Goal: Book appointment/travel/reservation

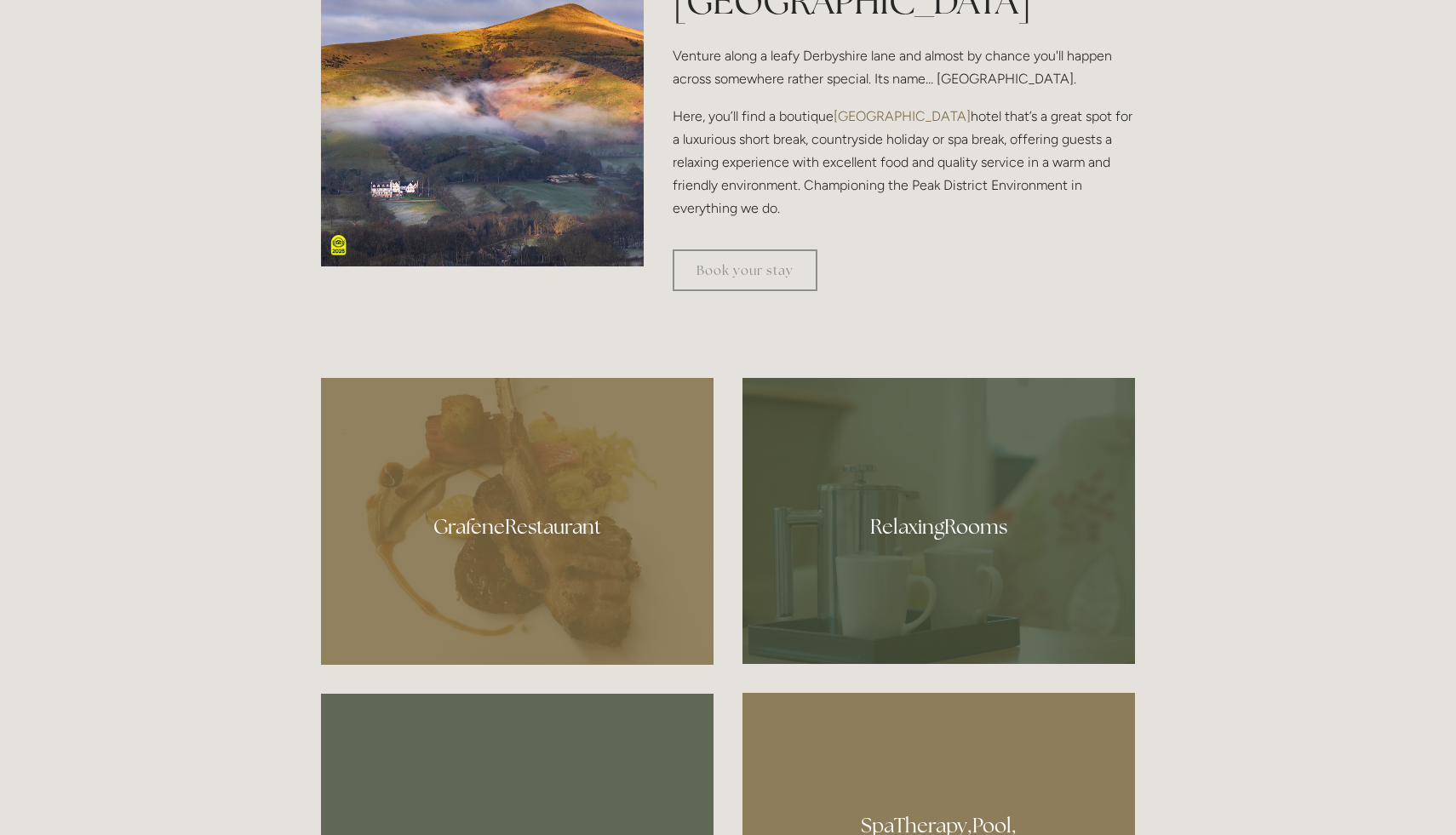
scroll to position [851, 0]
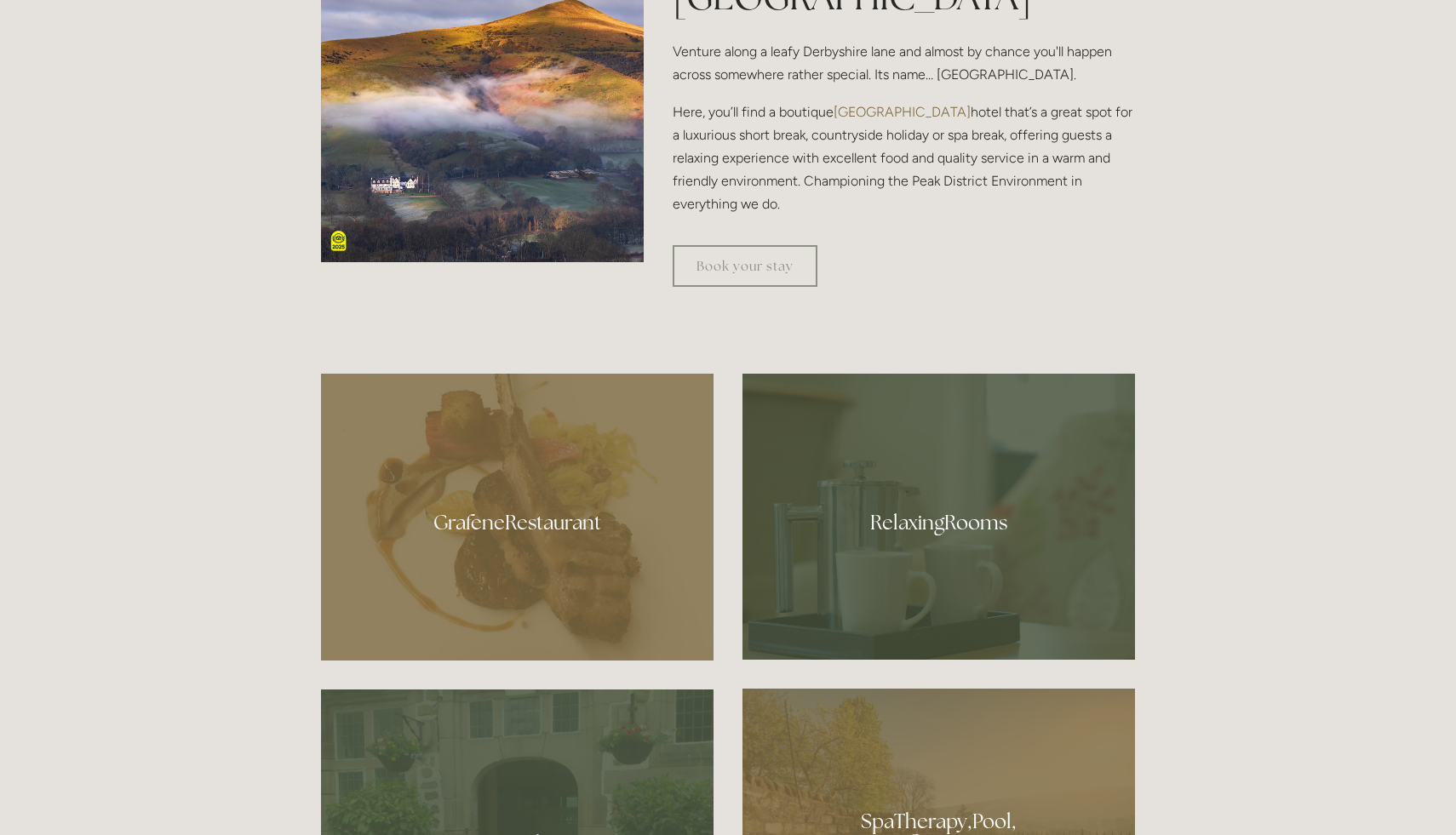
click at [557, 517] on div at bounding box center [516, 516] width 392 height 287
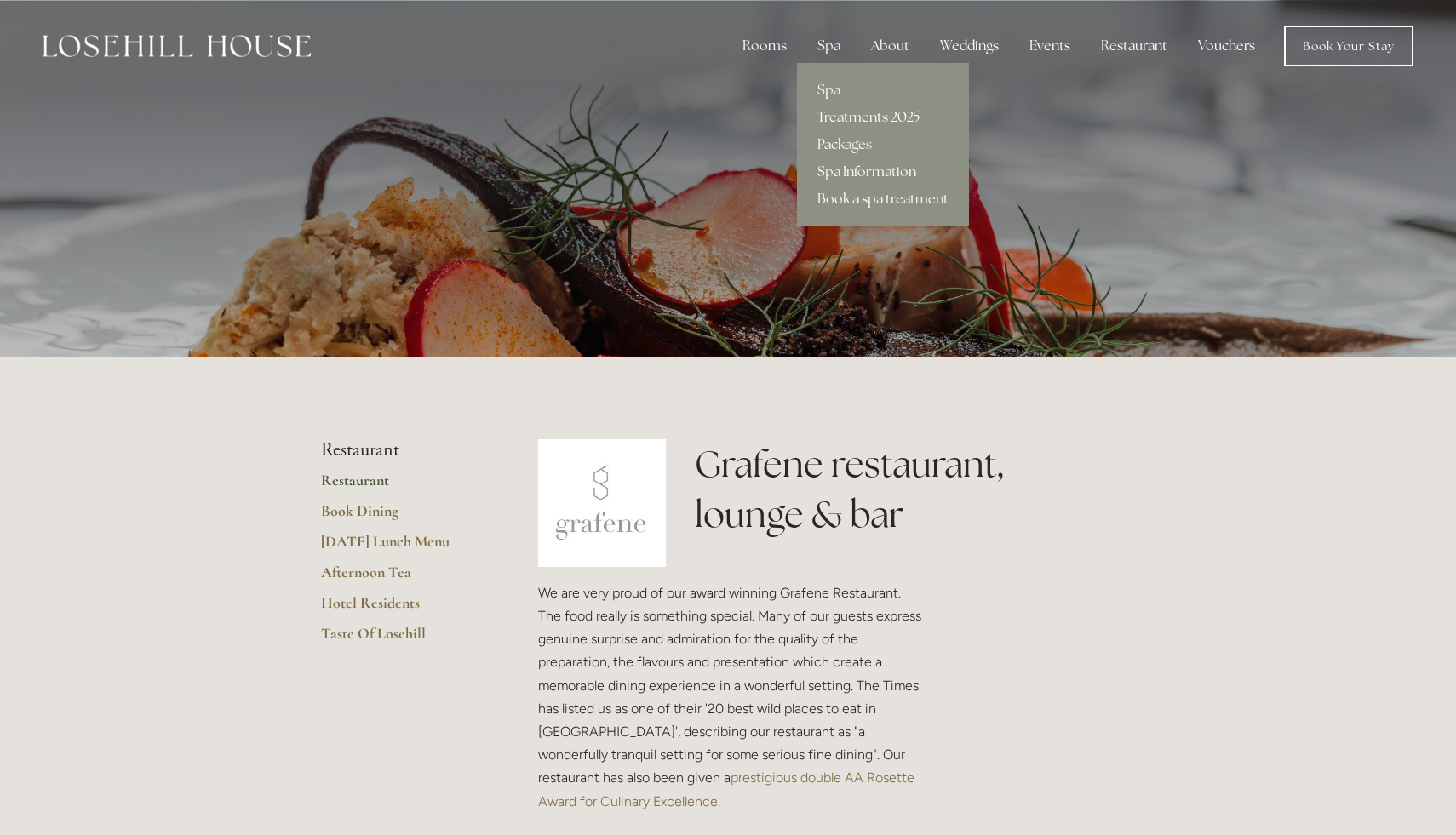
click at [832, 85] on link "Spa" at bounding box center [883, 90] width 172 height 27
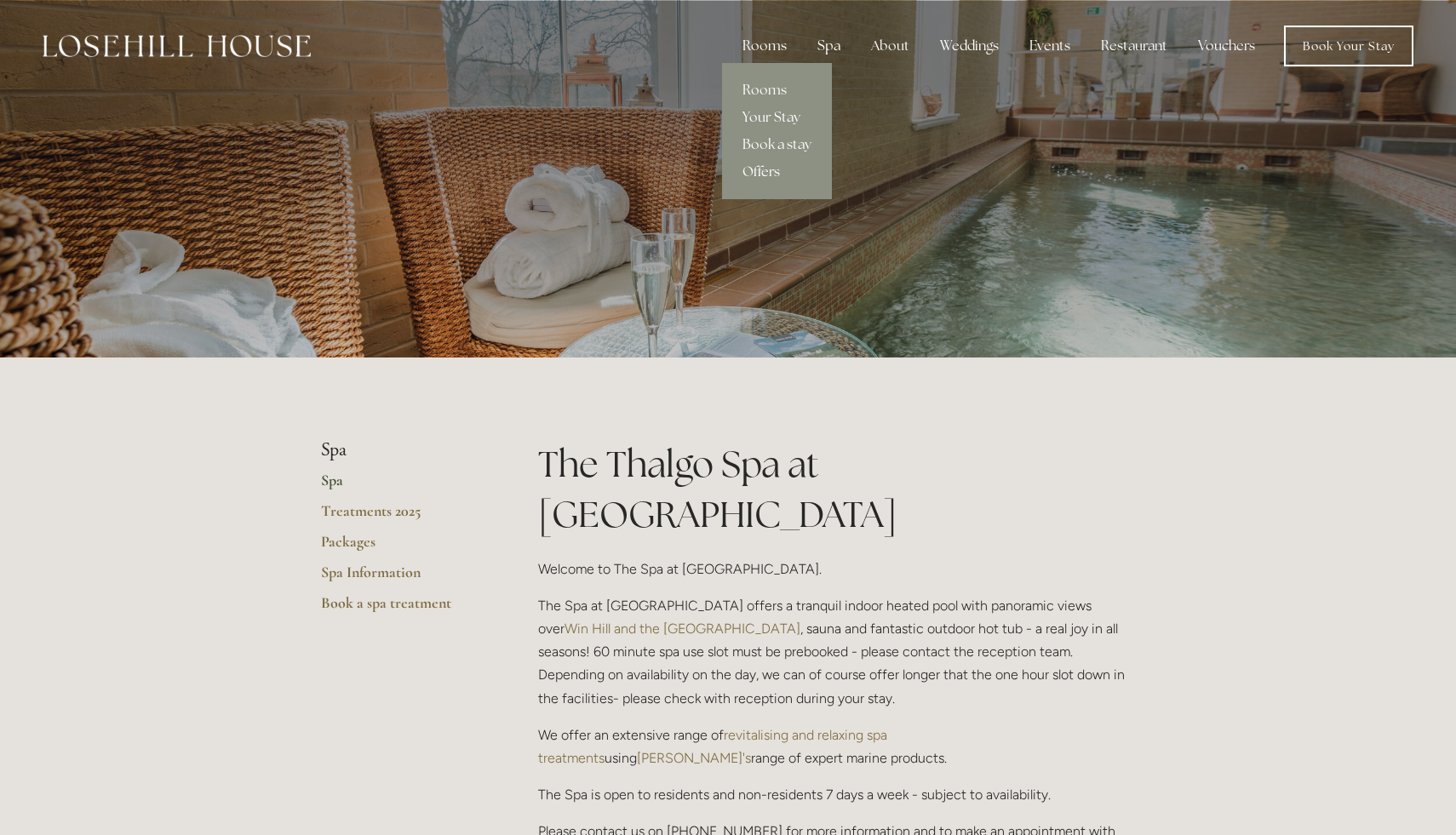
click at [762, 175] on link "Offers" at bounding box center [777, 171] width 110 height 27
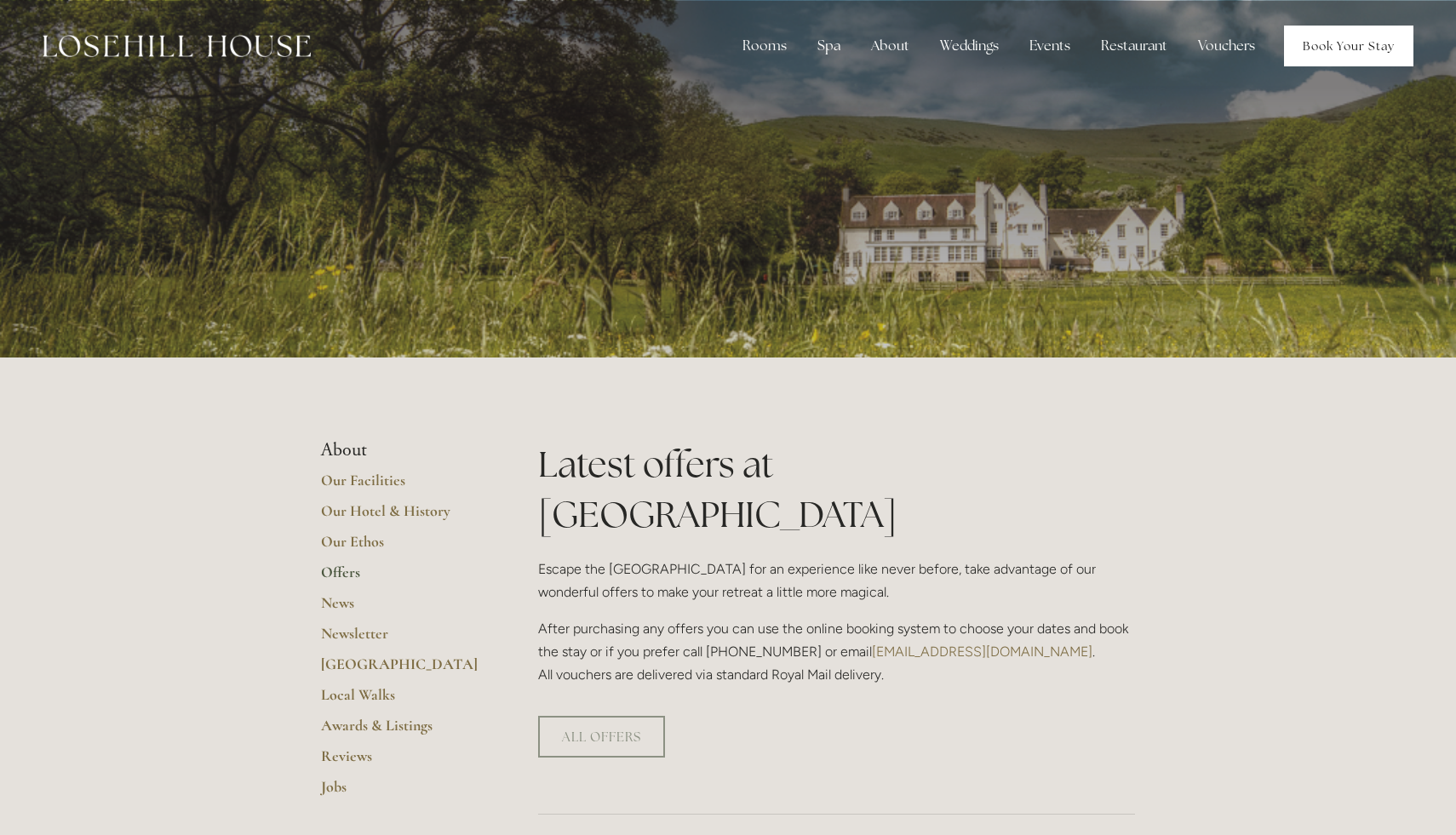
click at [1316, 45] on link "Book Your Stay" at bounding box center [1348, 45] width 130 height 41
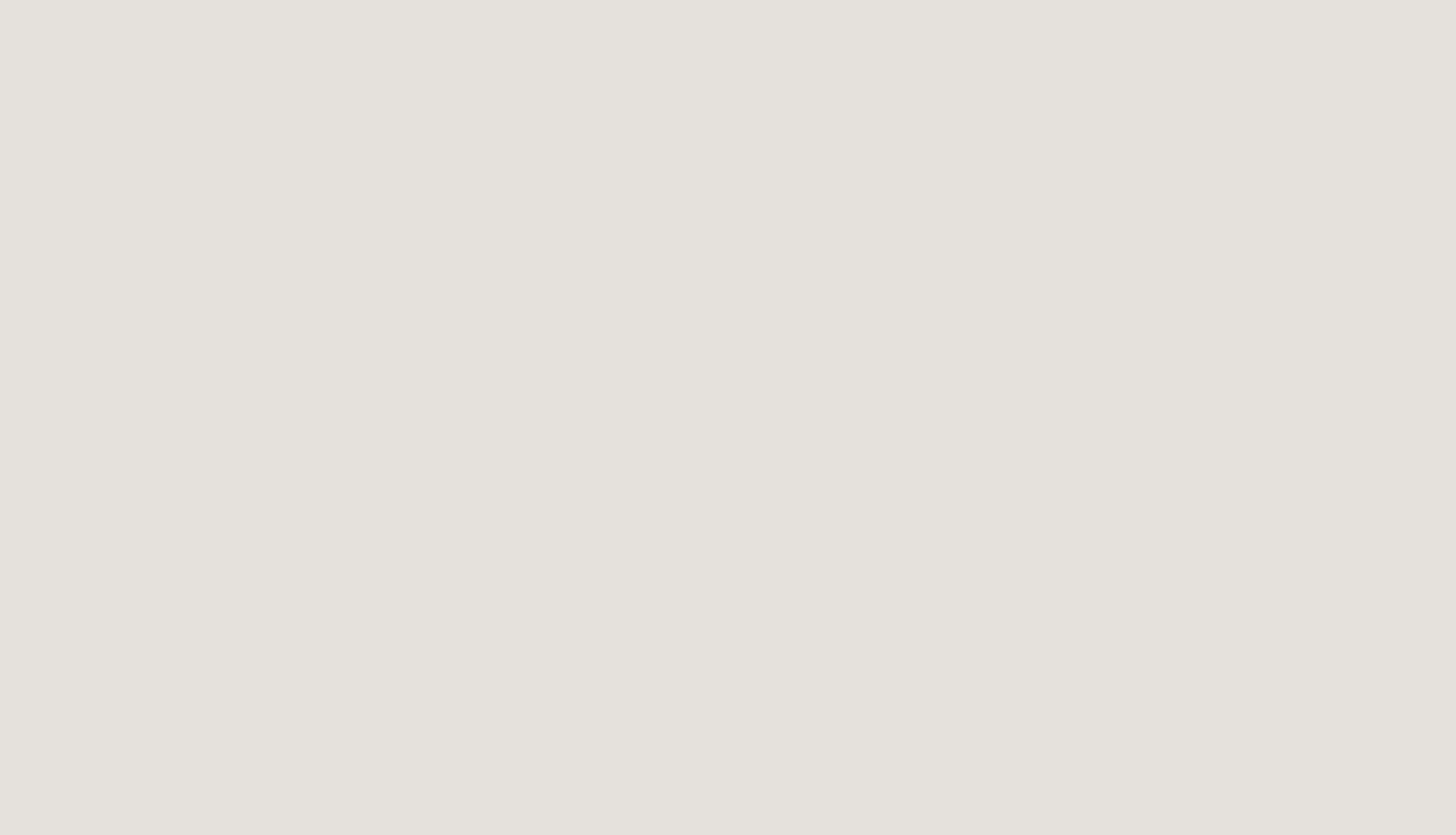
scroll to position [2561, 0]
